Goal: Information Seeking & Learning: Learn about a topic

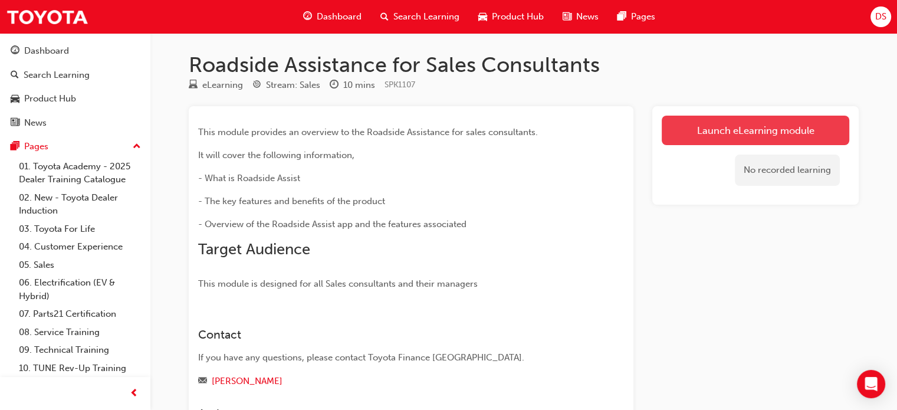
click at [698, 129] on link "Launch eLearning module" at bounding box center [754, 130] width 187 height 29
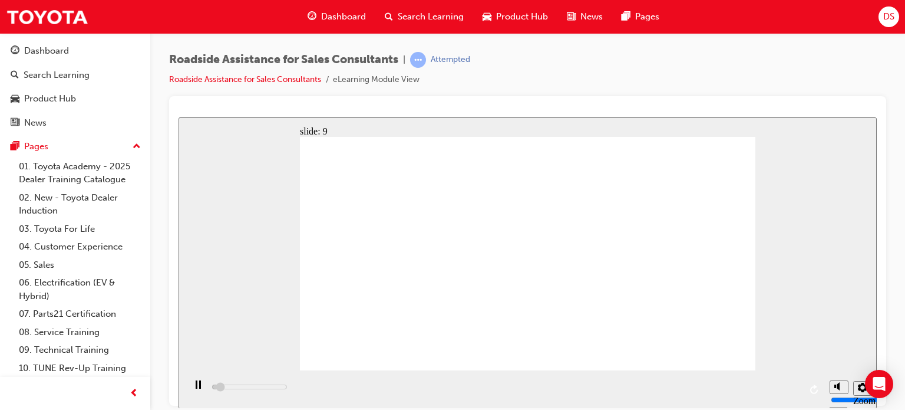
type input "23000"
drag, startPoint x: 612, startPoint y: 309, endPoint x: 618, endPoint y: 301, distance: 9.7
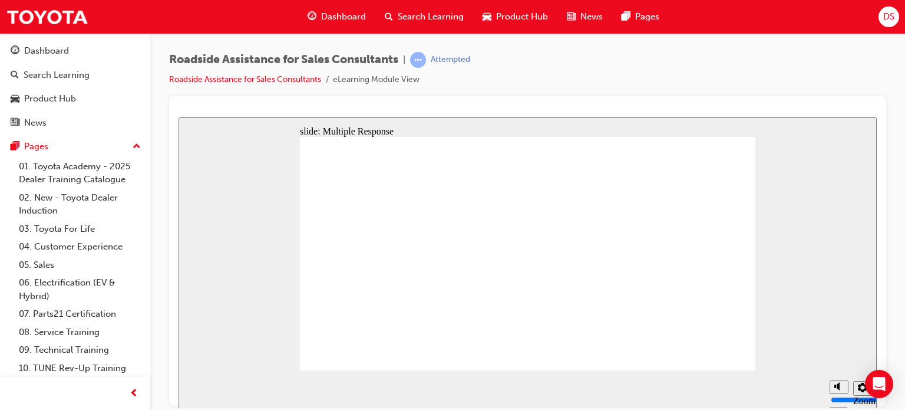
checkbox input "true"
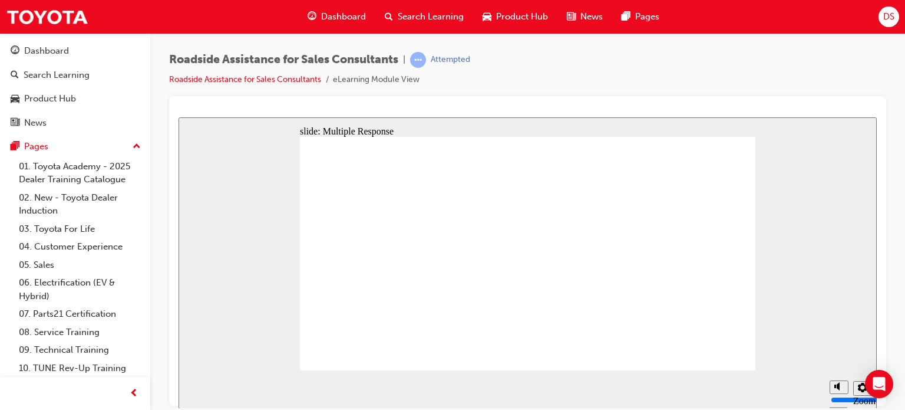
checkbox input "true"
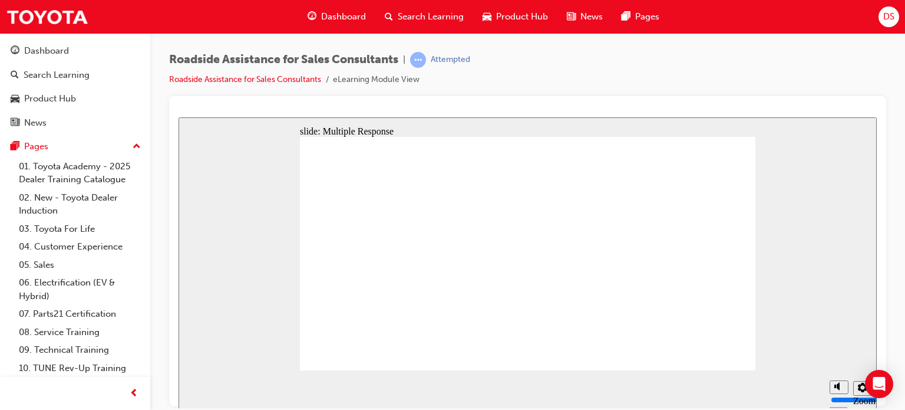
checkbox input "true"
